Goal: Navigation & Orientation: Find specific page/section

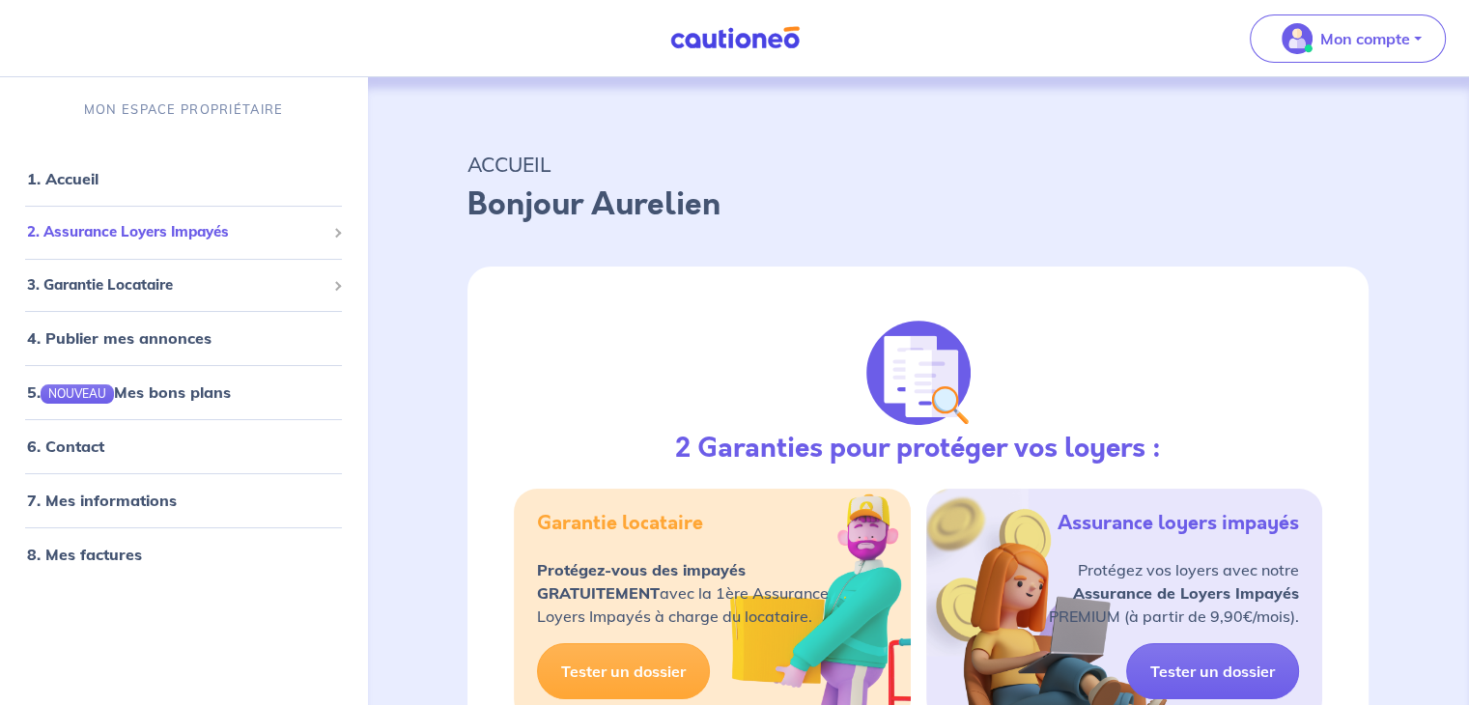
click at [131, 233] on span "2. Assurance Loyers Impayés" at bounding box center [176, 232] width 298 height 22
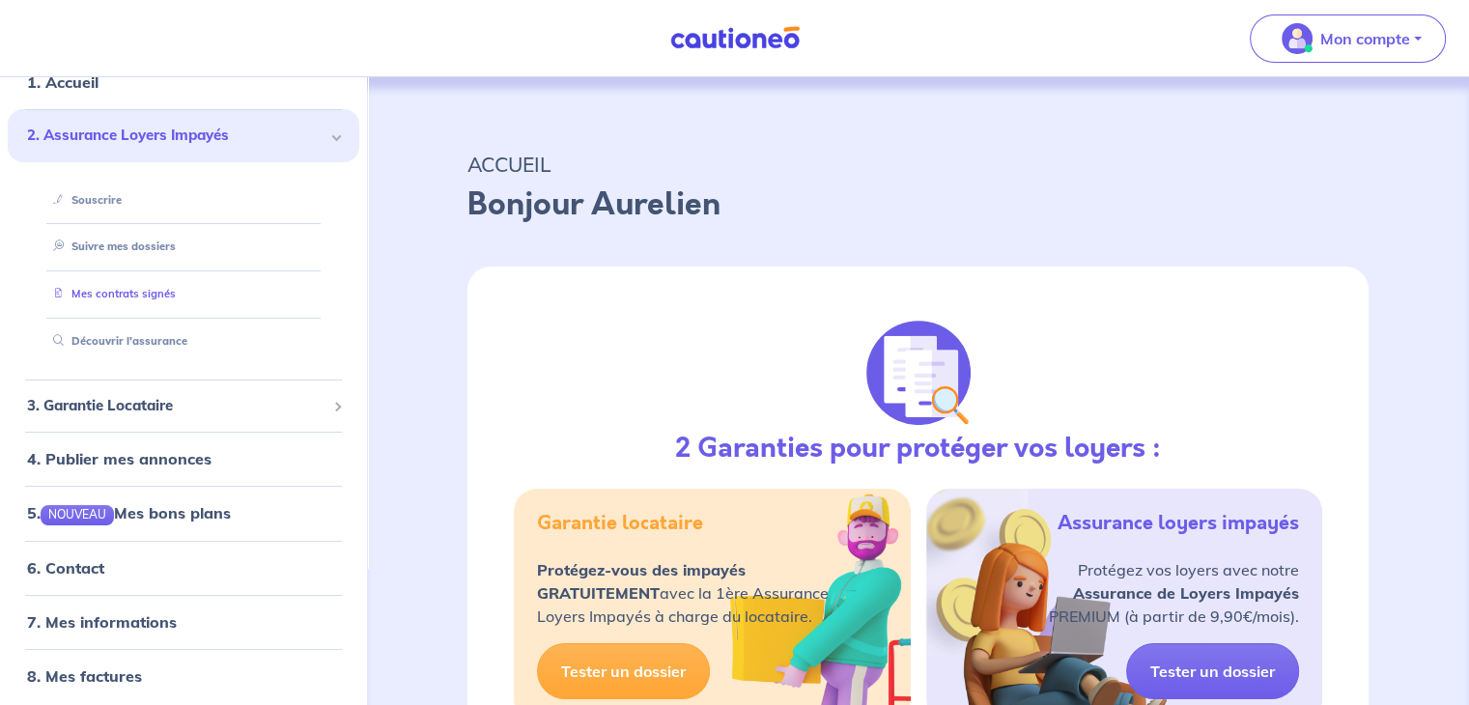
scroll to position [97, 0]
click at [144, 245] on link "Suivre mes dossiers" at bounding box center [109, 247] width 128 height 14
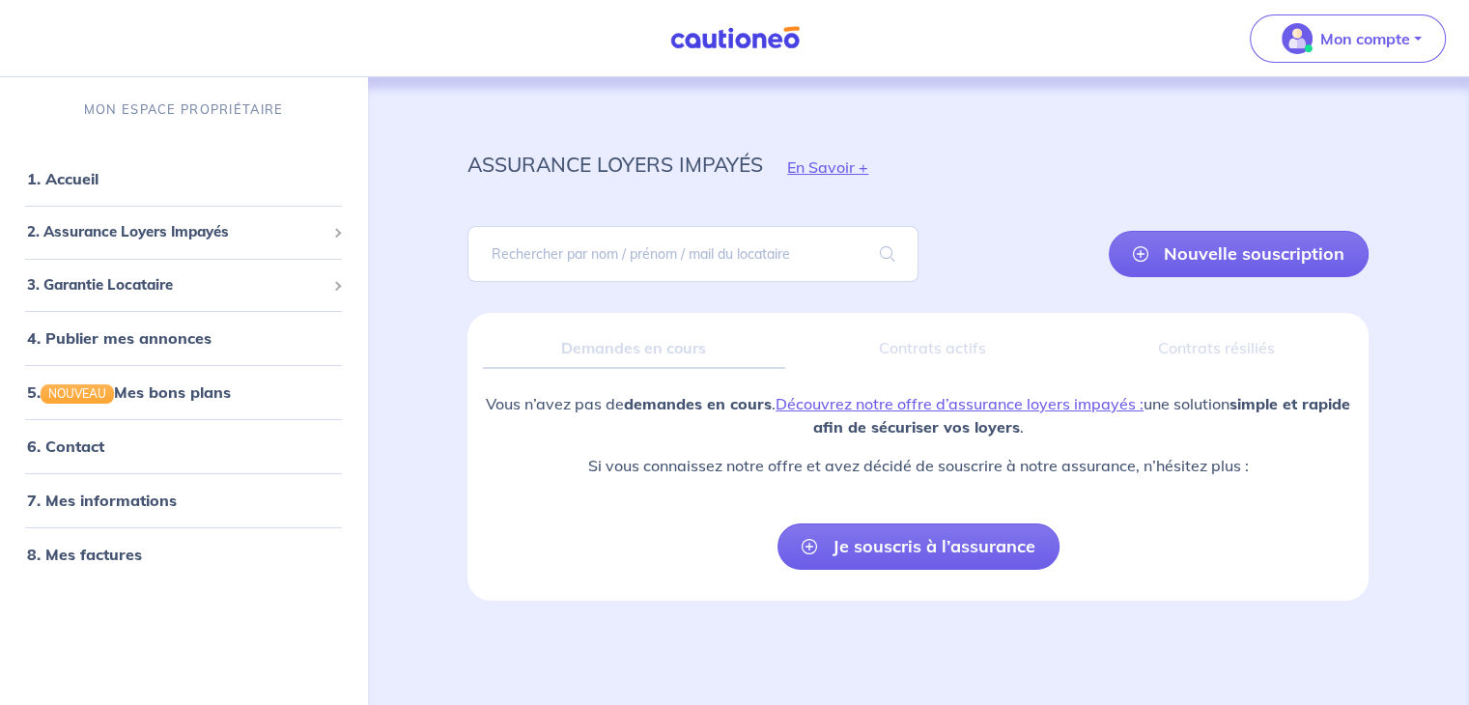
scroll to position [7, 0]
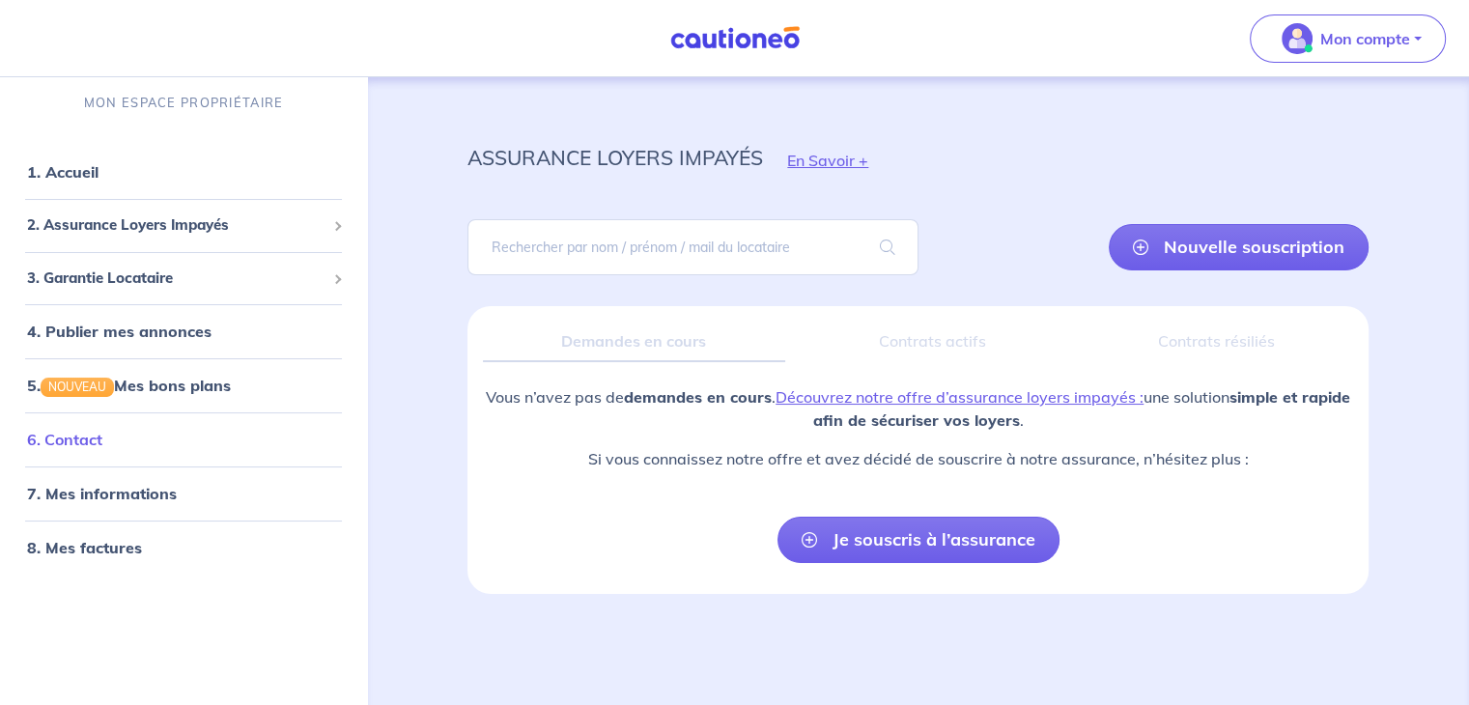
click at [77, 437] on link "6. Contact" at bounding box center [64, 439] width 75 height 19
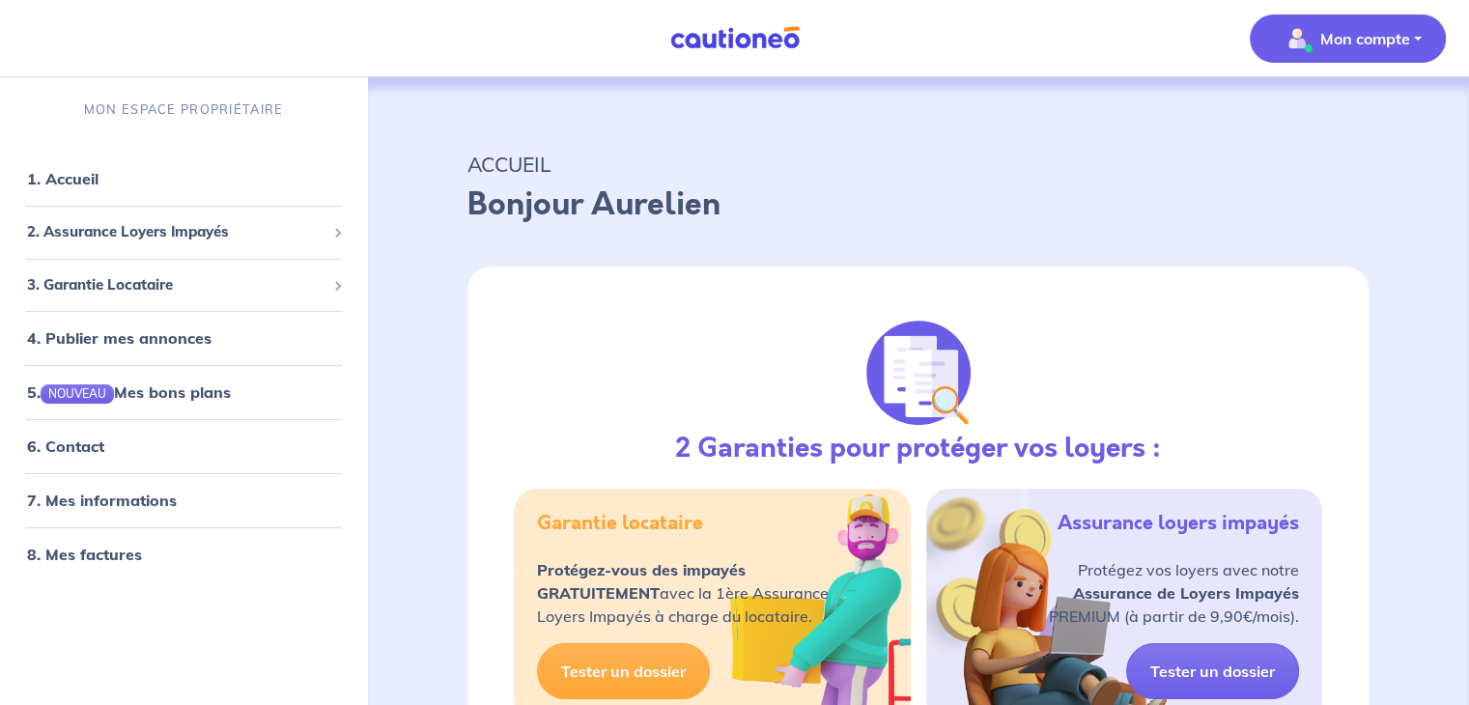
click at [1420, 30] on button "Mon compte" at bounding box center [1348, 38] width 196 height 48
click at [1349, 117] on link "Mes informations" at bounding box center [1328, 119] width 155 height 31
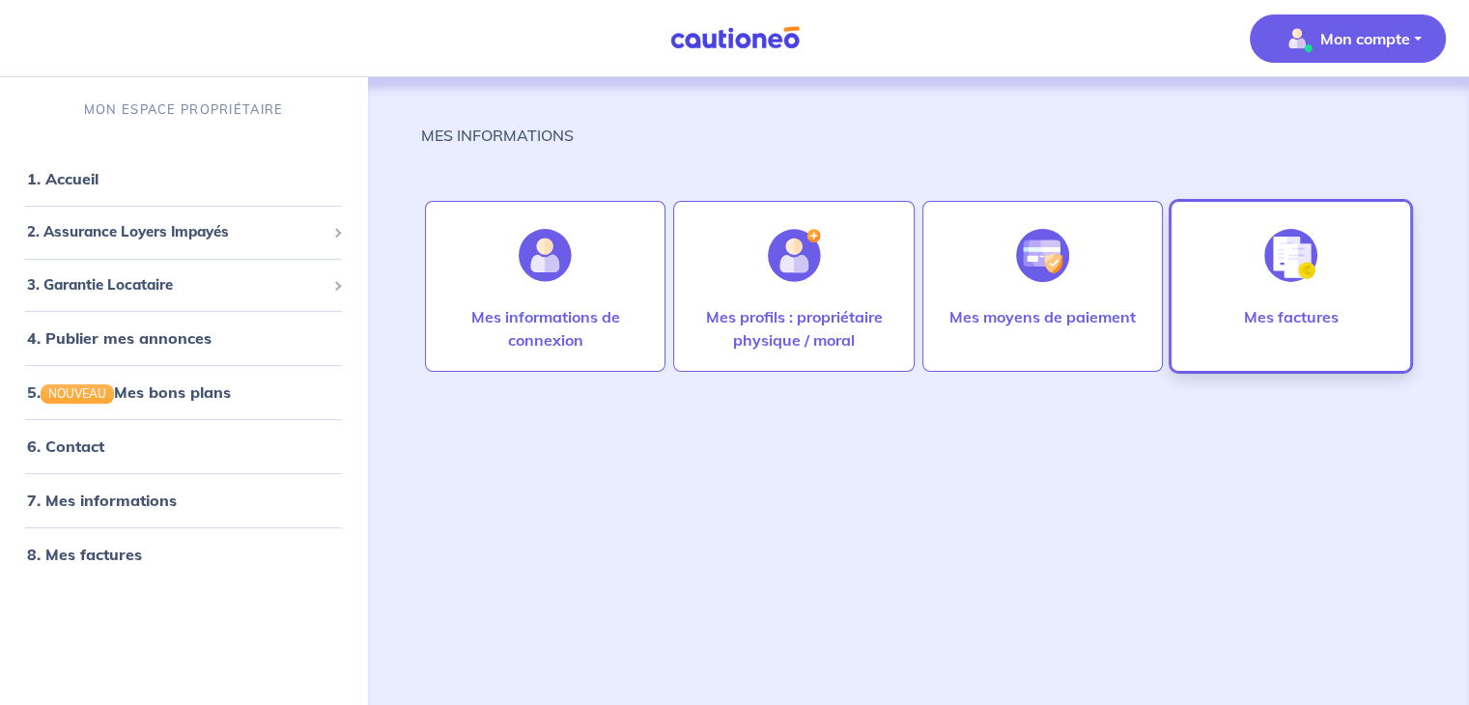
click at [1263, 310] on p "Mes factures" at bounding box center [1290, 316] width 95 height 23
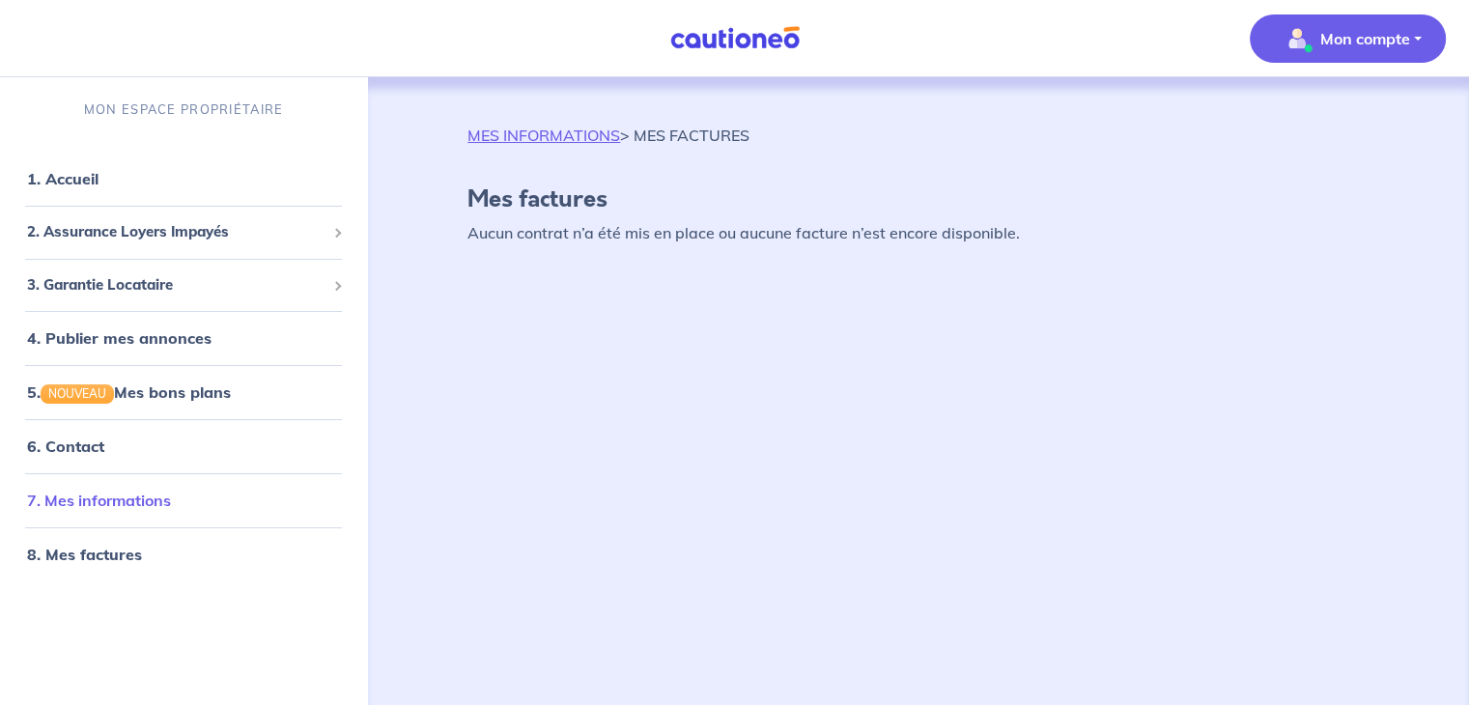
click at [91, 506] on link "7. Mes informations" at bounding box center [99, 500] width 144 height 19
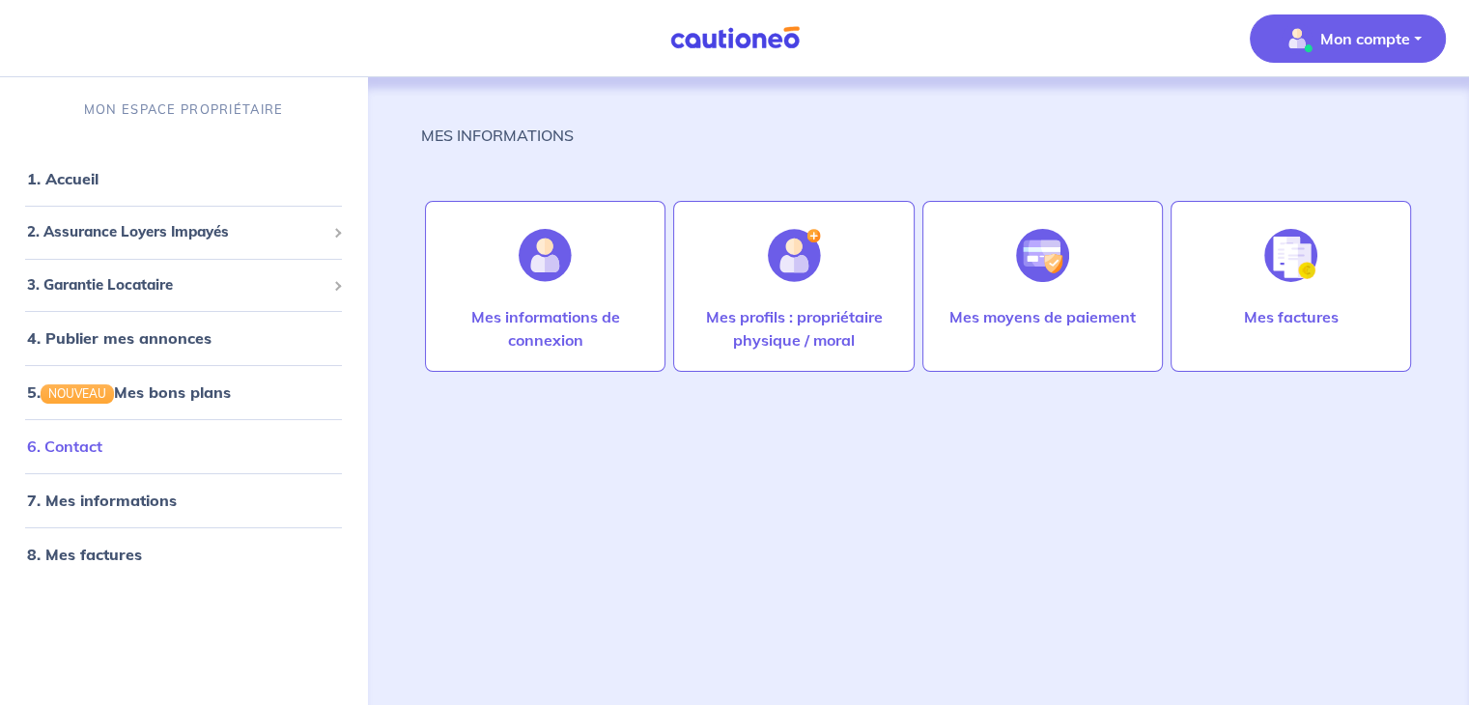
click at [73, 443] on link "6. Contact" at bounding box center [64, 446] width 75 height 19
click at [145, 222] on span "2. Assurance Loyers Impayés" at bounding box center [176, 232] width 298 height 22
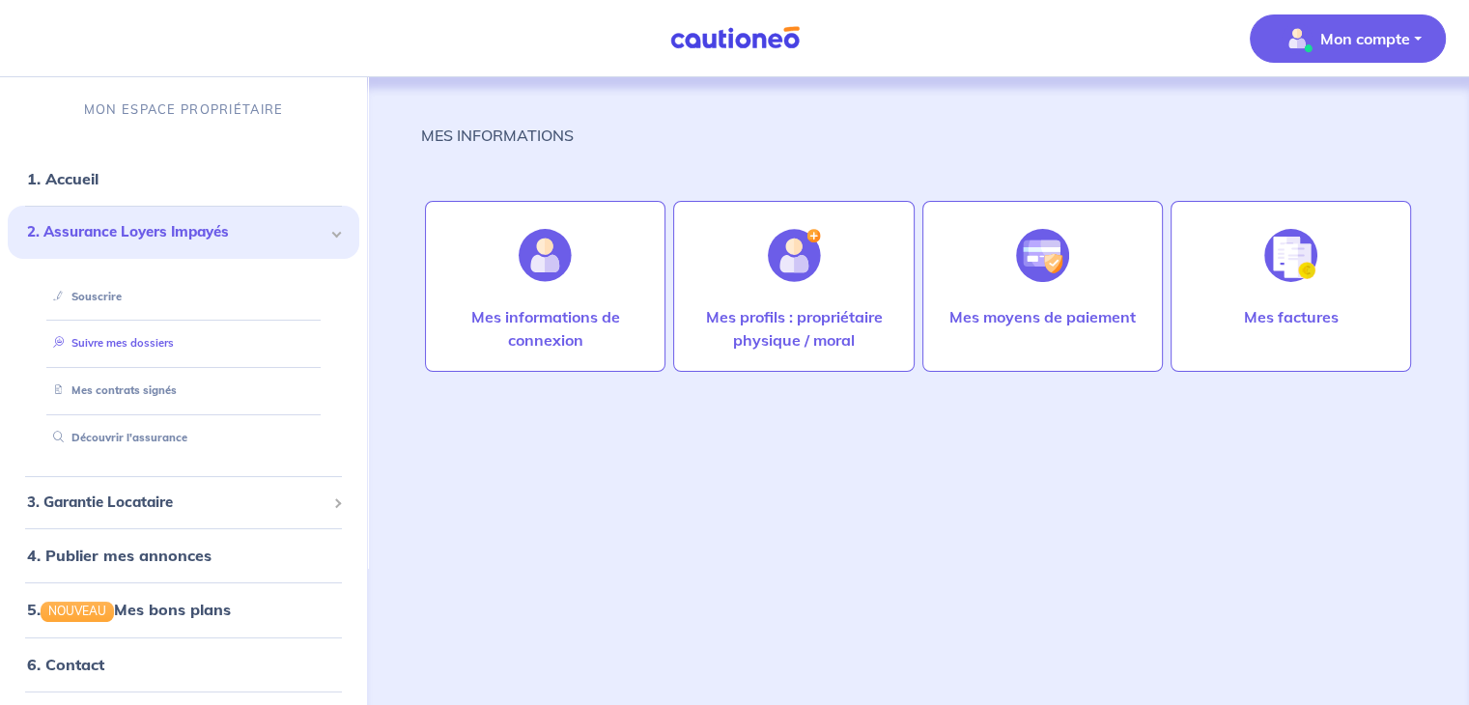
click at [101, 340] on link "Suivre mes dossiers" at bounding box center [109, 343] width 128 height 14
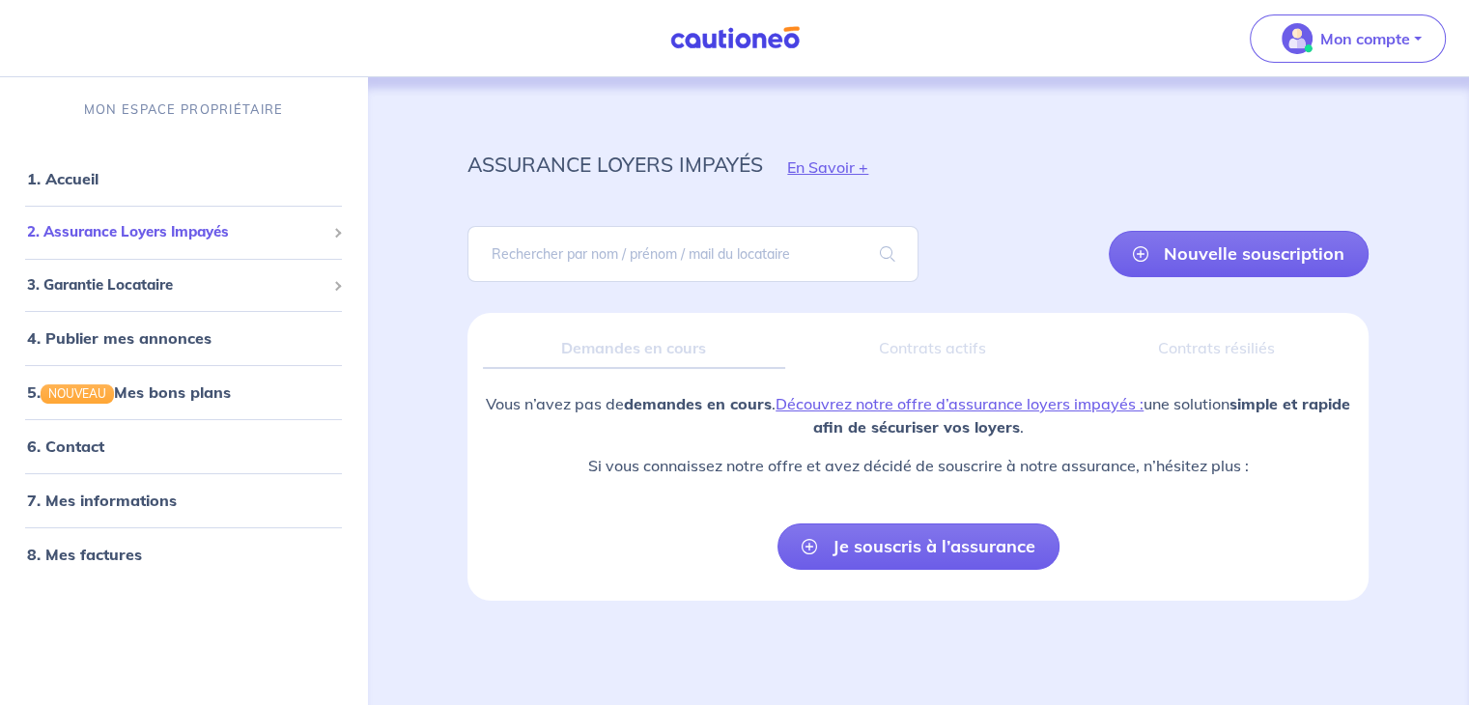
click at [146, 245] on div "2. Assurance Loyers Impayés" at bounding box center [184, 232] width 352 height 38
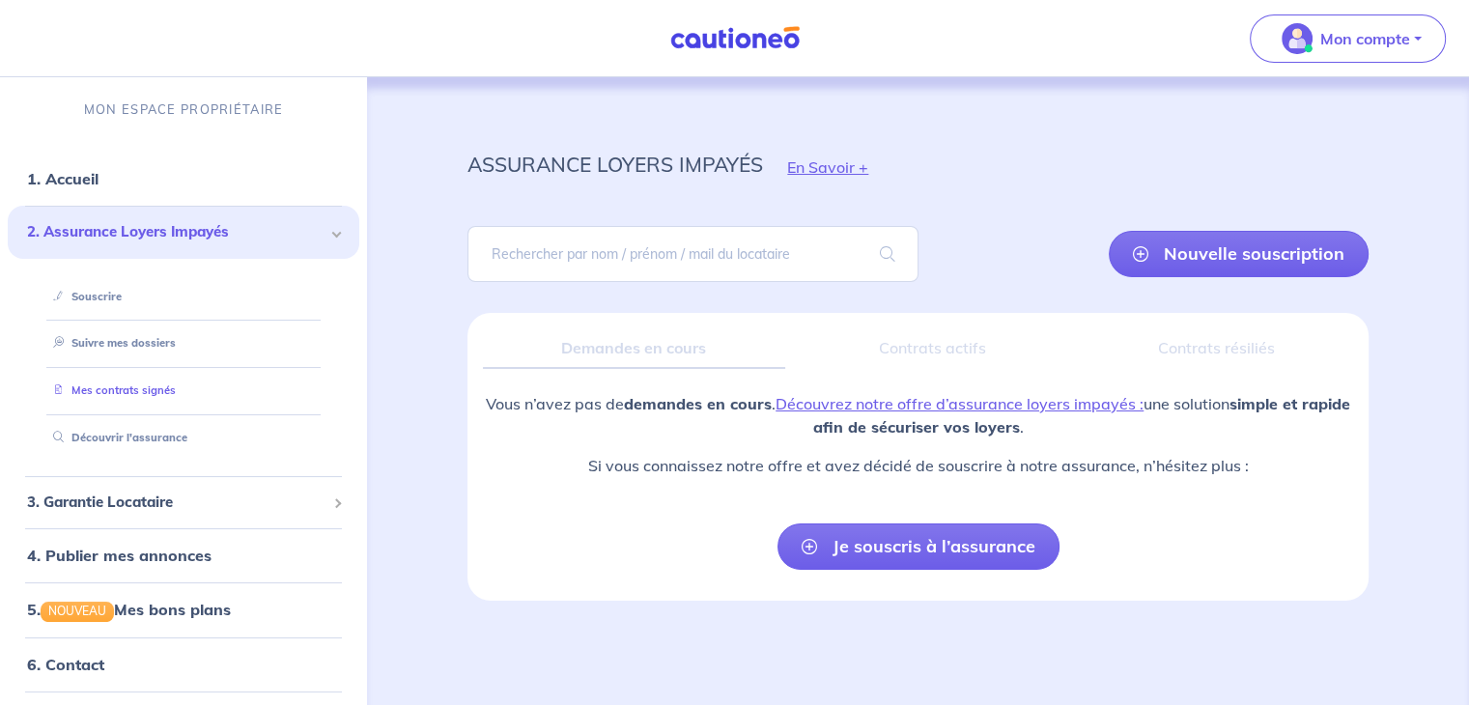
click at [117, 391] on link "Mes contrats signés" at bounding box center [110, 390] width 130 height 14
